Goal: Task Accomplishment & Management: Use online tool/utility

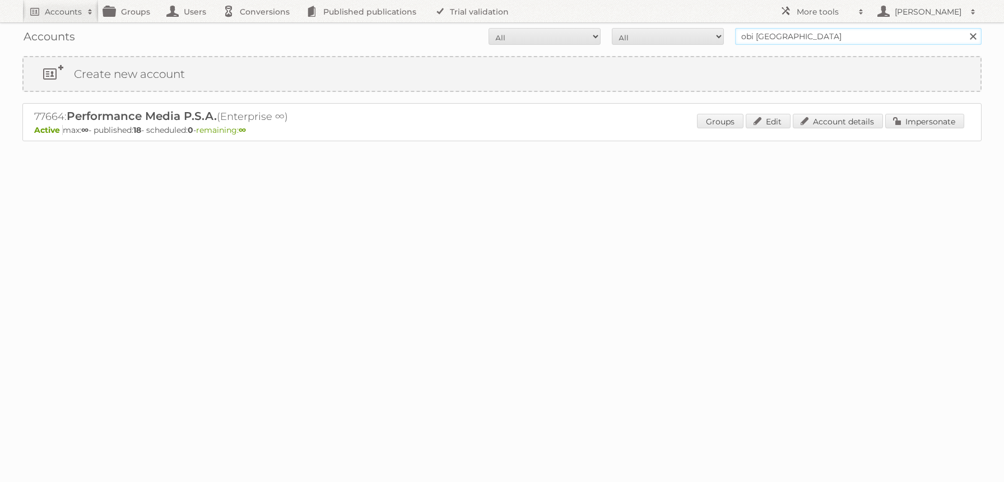
click at [808, 39] on input "obi [GEOGRAPHIC_DATA]" at bounding box center [858, 36] width 246 height 17
type input "netto-online"
click at [964, 28] on input "Search" at bounding box center [972, 36] width 17 height 17
click at [911, 127] on link "Impersonate" at bounding box center [924, 121] width 79 height 15
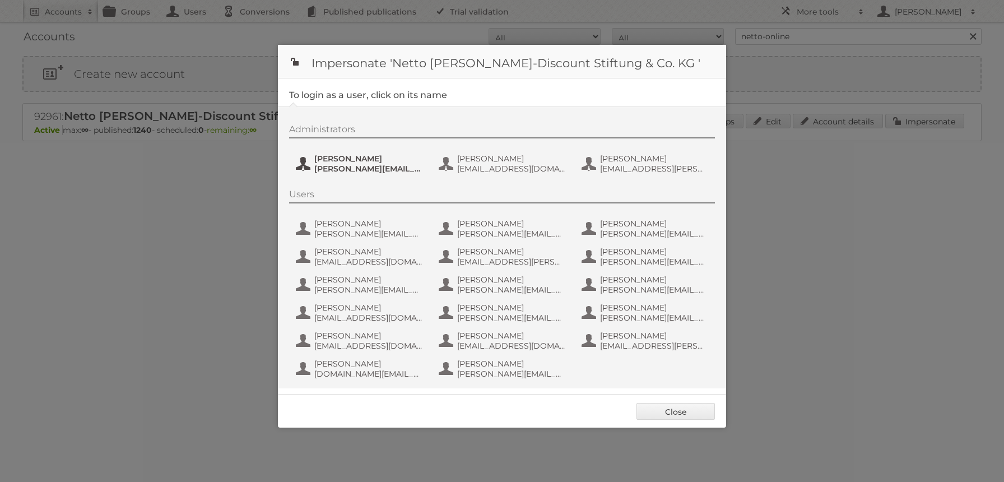
click at [377, 156] on span "[PERSON_NAME]" at bounding box center [368, 158] width 109 height 10
